Goal: Information Seeking & Learning: Learn about a topic

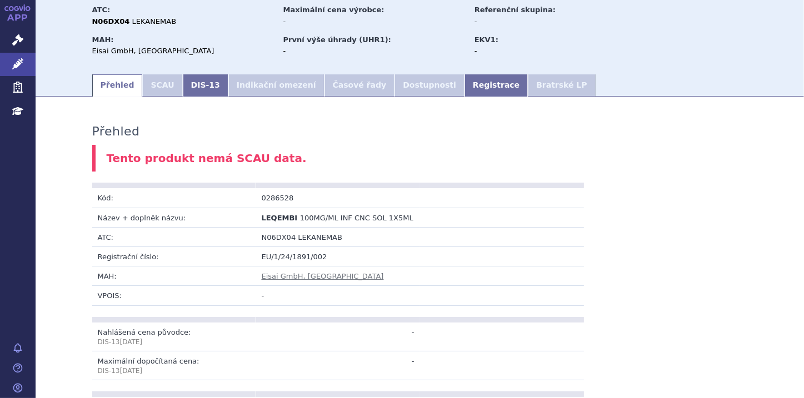
scroll to position [70, 0]
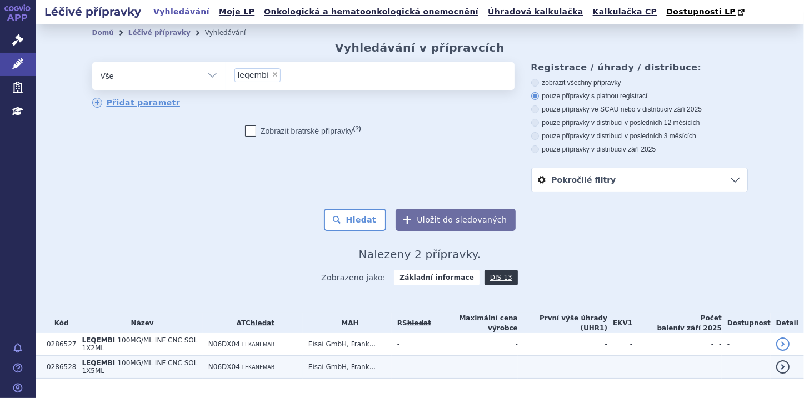
click at [197, 359] on span "100MG/ML INF CNC SOL 1X5ML" at bounding box center [140, 367] width 116 height 16
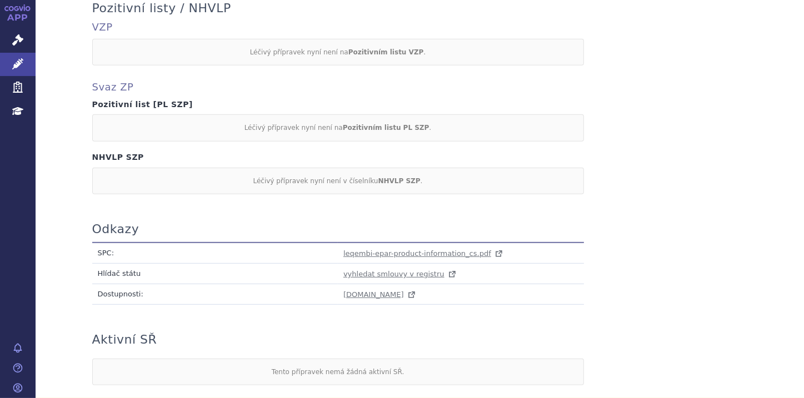
scroll to position [533, 0]
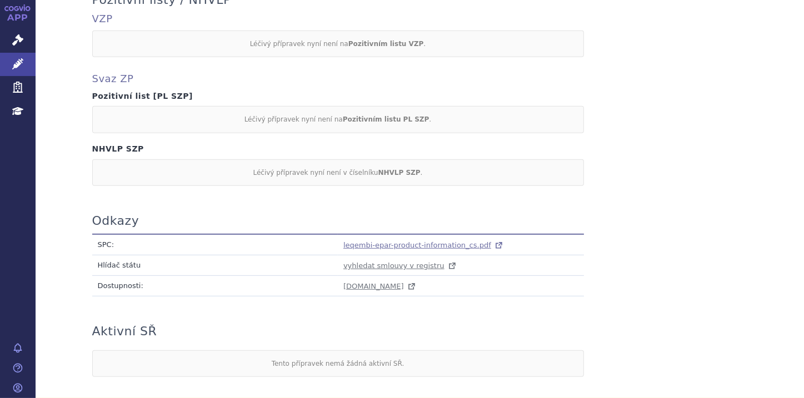
click at [398, 242] on span "leqembi-epar-product-information_cs.pdf" at bounding box center [417, 245] width 148 height 8
